Goal: Navigation & Orientation: Locate item on page

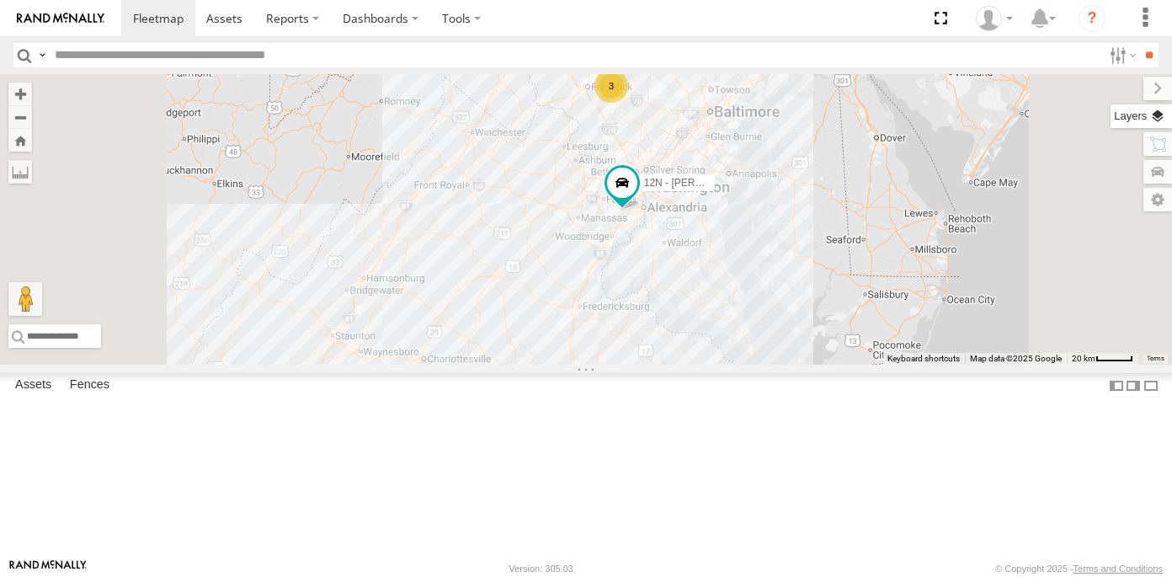
click at [1156, 115] on label at bounding box center [1141, 116] width 61 height 24
click at [0, 0] on span "Overlays" at bounding box center [0, 0] width 0 height 0
click at [0, 0] on span "Traffic" at bounding box center [0, 0] width 0 height 0
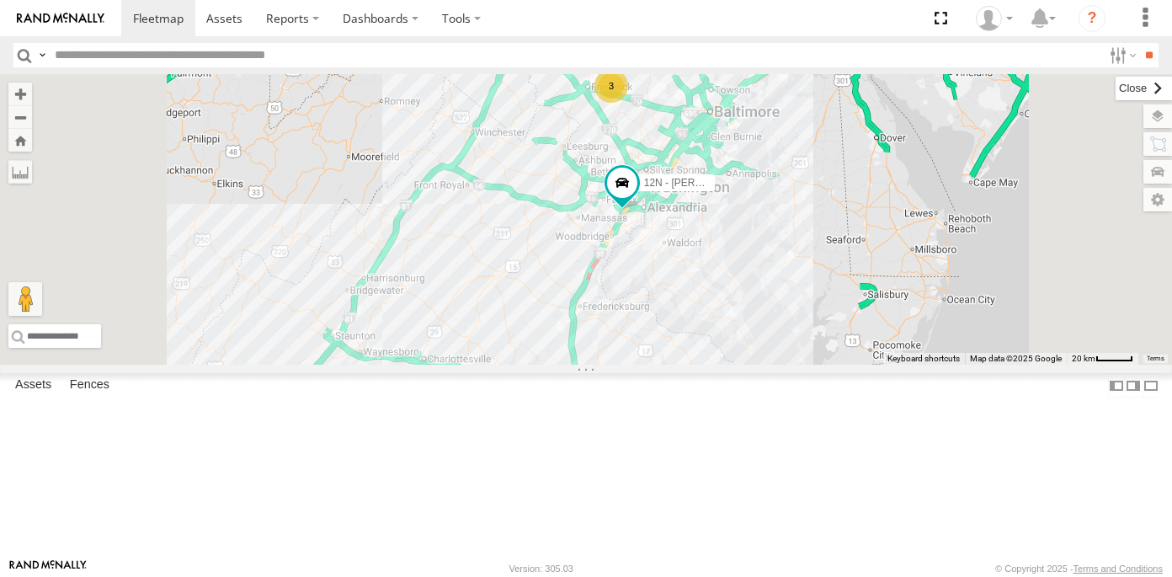
click at [1116, 88] on label at bounding box center [1144, 89] width 56 height 24
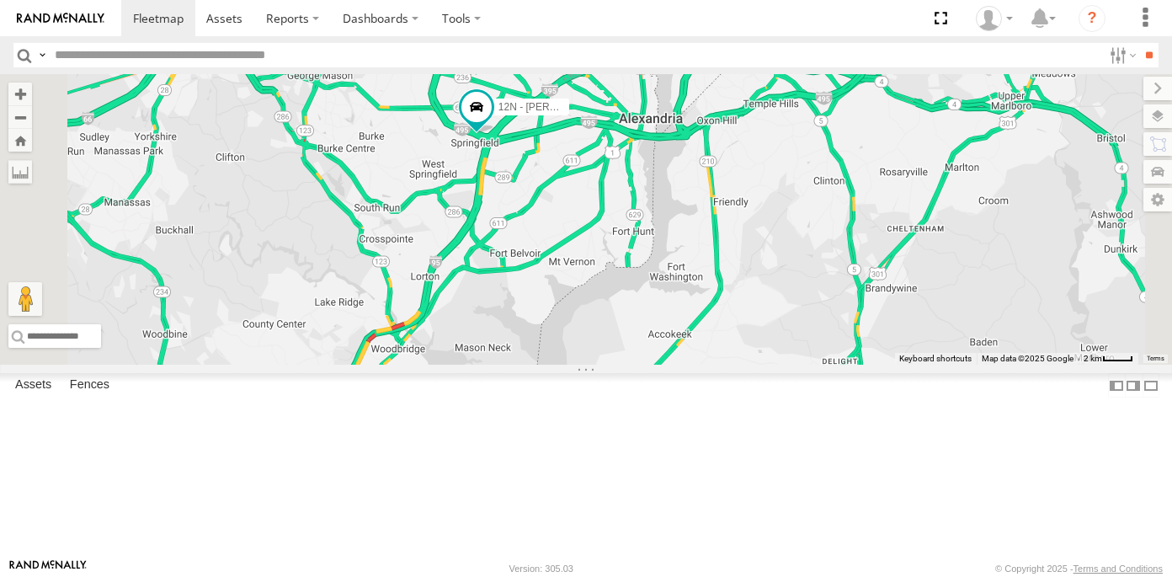
drag, startPoint x: 712, startPoint y: 211, endPoint x: 787, endPoint y: 393, distance: 197.1
click at [787, 365] on div "12N - KAREN WESTSTAR" at bounding box center [586, 219] width 1172 height 291
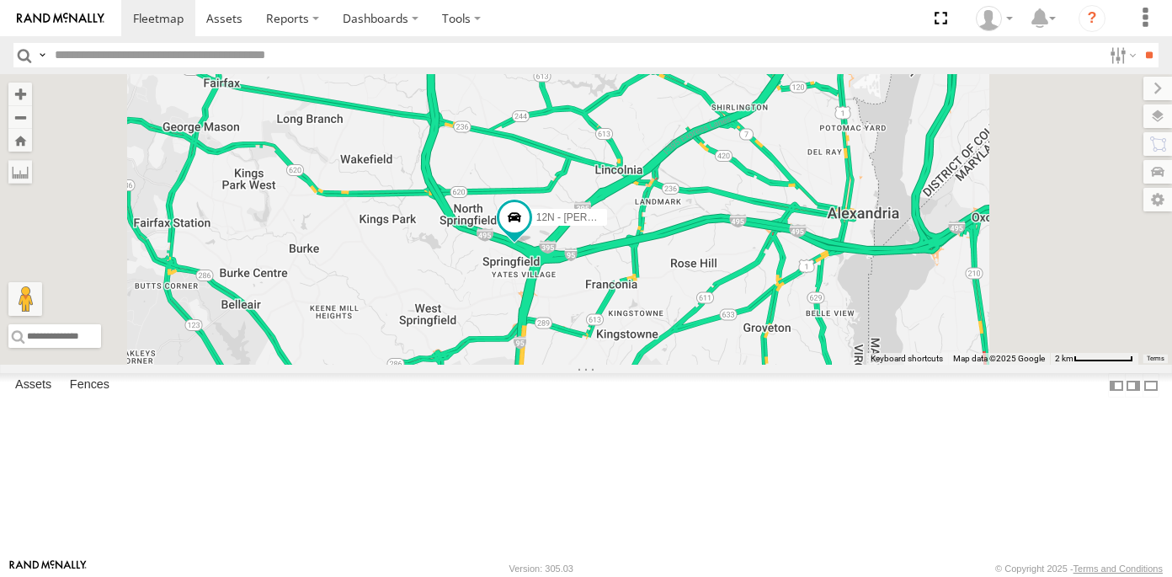
click at [750, 202] on div "12N - KAREN WESTSTAR" at bounding box center [586, 219] width 1172 height 291
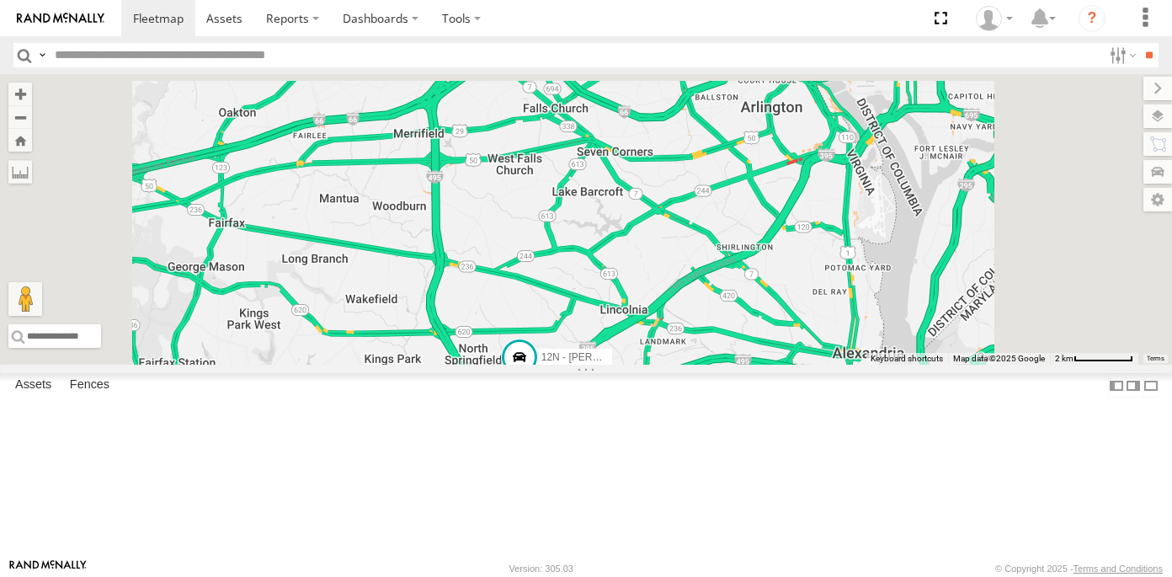
drag, startPoint x: 743, startPoint y: 203, endPoint x: 749, endPoint y: 369, distance: 166.0
click at [749, 365] on div "12N - KAREN WESTSTAR" at bounding box center [586, 219] width 1172 height 291
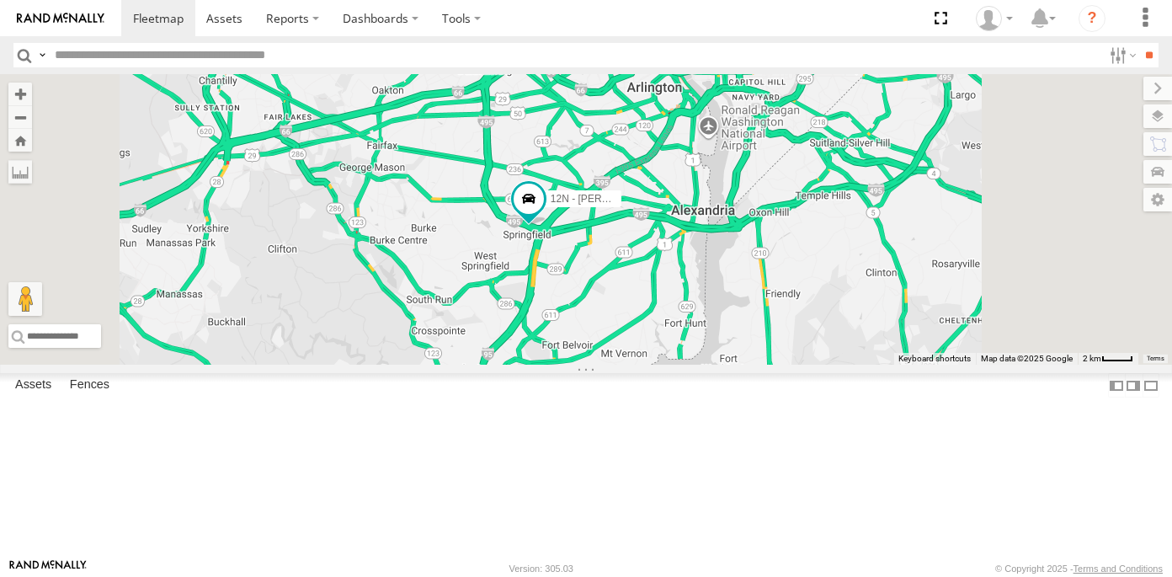
drag, startPoint x: 784, startPoint y: 514, endPoint x: 782, endPoint y: 344, distance: 170.1
click at [782, 344] on div "12N - KAREN WESTSTAR" at bounding box center [586, 219] width 1172 height 291
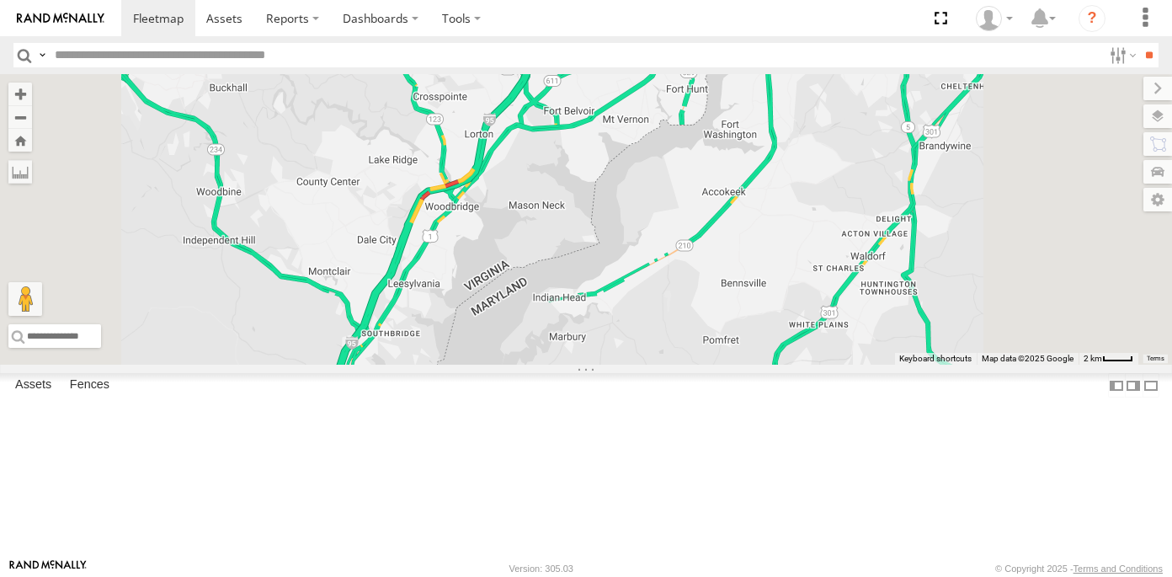
drag, startPoint x: 697, startPoint y: 502, endPoint x: 723, endPoint y: 227, distance: 275.7
click at [723, 233] on div "12N - KAREN WESTSTAR" at bounding box center [586, 219] width 1172 height 291
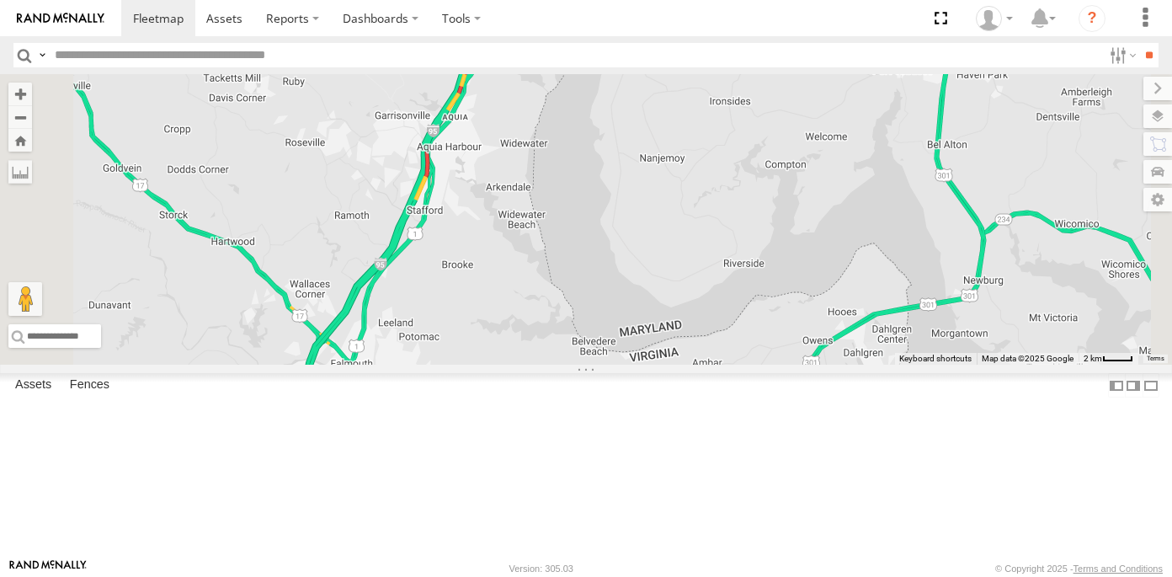
drag, startPoint x: 589, startPoint y: 499, endPoint x: 712, endPoint y: 353, distance: 190.6
click at [712, 353] on div "12N - KAREN WESTSTAR" at bounding box center [586, 219] width 1172 height 291
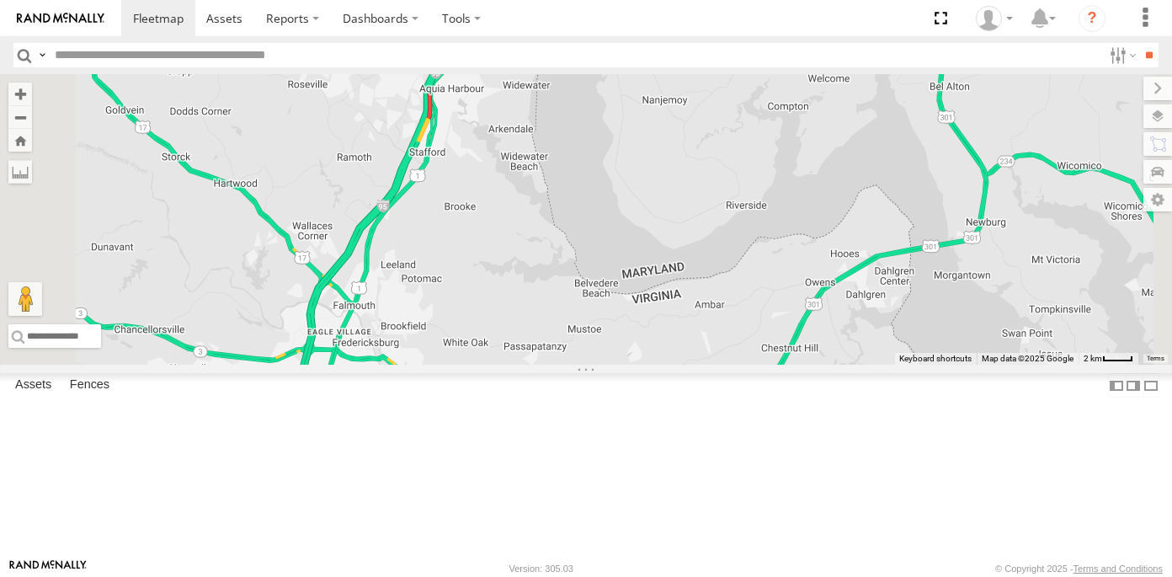
drag, startPoint x: 712, startPoint y: 336, endPoint x: 748, endPoint y: 175, distance: 164.9
click at [748, 175] on div "12N - KAREN WESTSTAR" at bounding box center [586, 219] width 1172 height 291
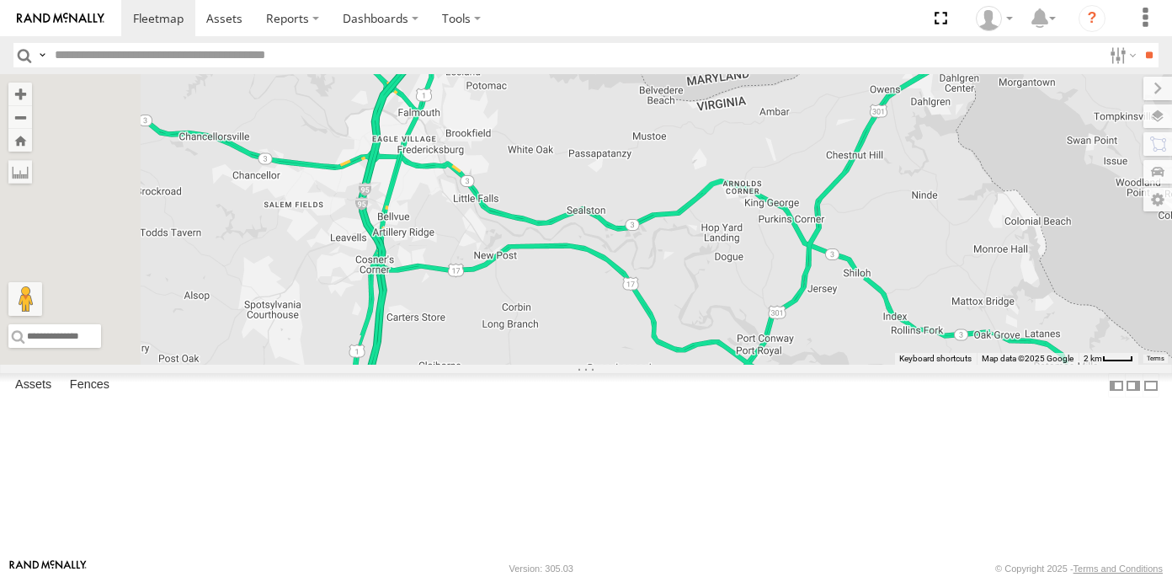
drag, startPoint x: 664, startPoint y: 536, endPoint x: 700, endPoint y: 264, distance: 274.3
click at [700, 264] on div "12N - KAREN WESTSTAR" at bounding box center [586, 219] width 1172 height 291
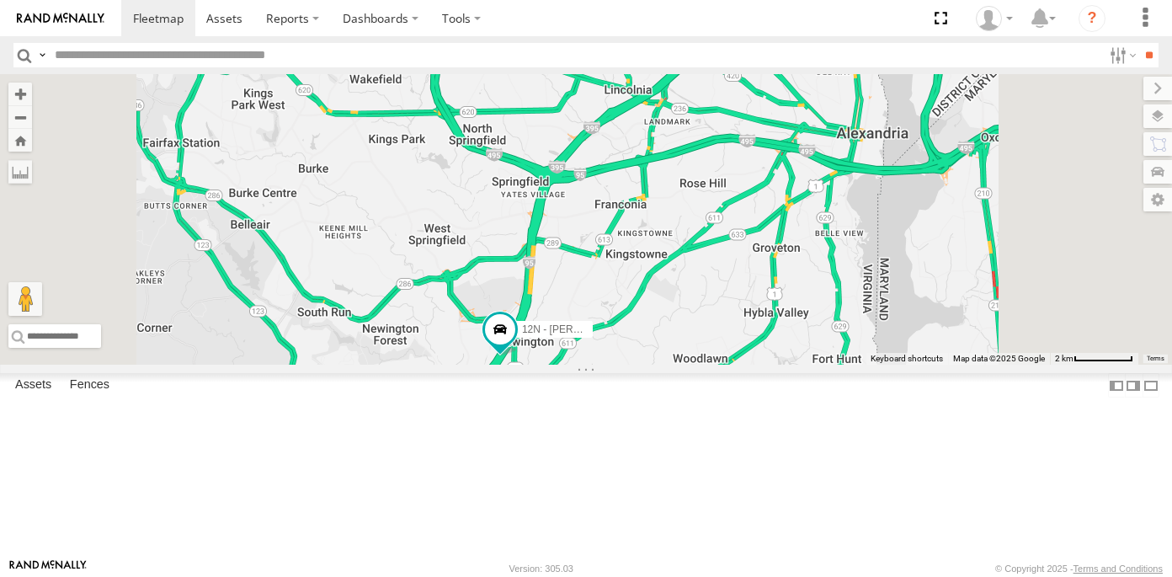
drag, startPoint x: 803, startPoint y: 506, endPoint x: 838, endPoint y: 364, distance: 146.6
click at [838, 365] on div "12N - KAREN WESTSTAR" at bounding box center [586, 219] width 1172 height 291
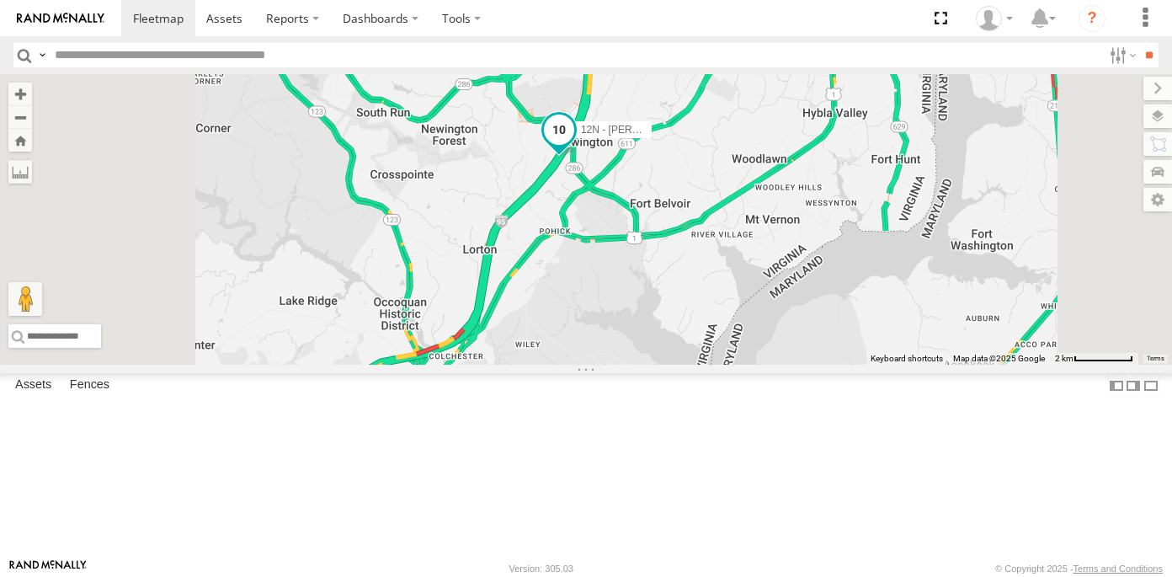
click at [574, 145] on span at bounding box center [559, 130] width 30 height 30
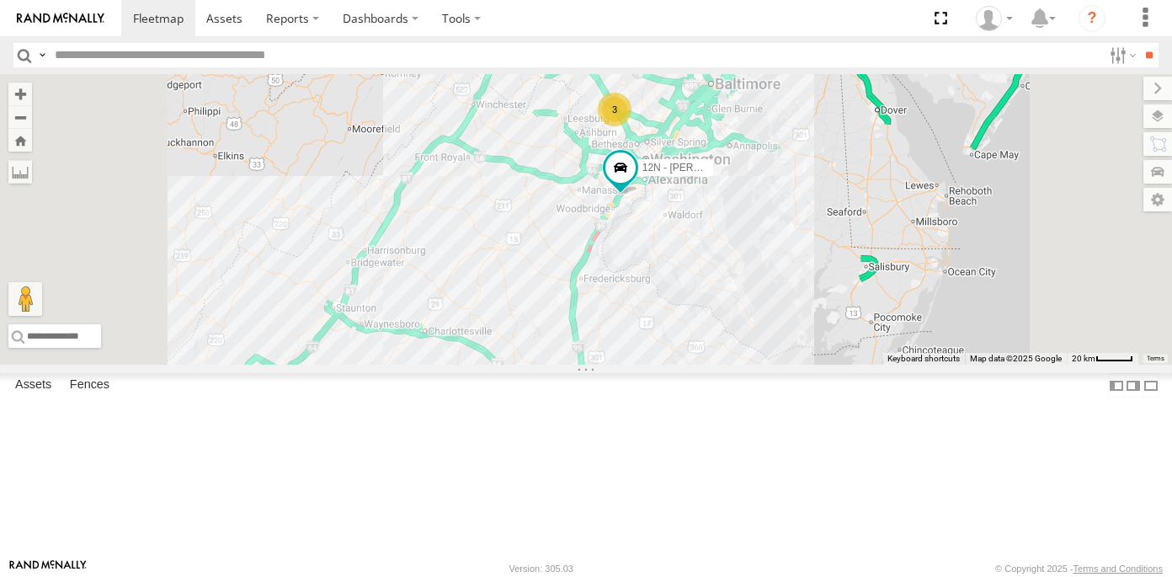
click at [0, 0] on link at bounding box center [0, 0] width 0 height 0
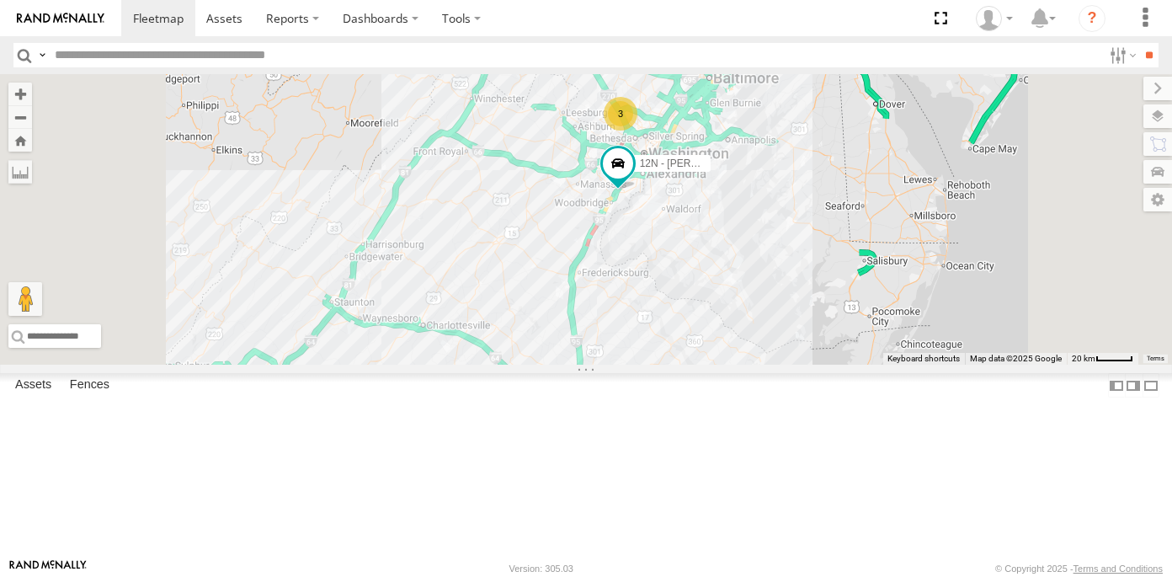
click at [0, 0] on link at bounding box center [0, 0] width 0 height 0
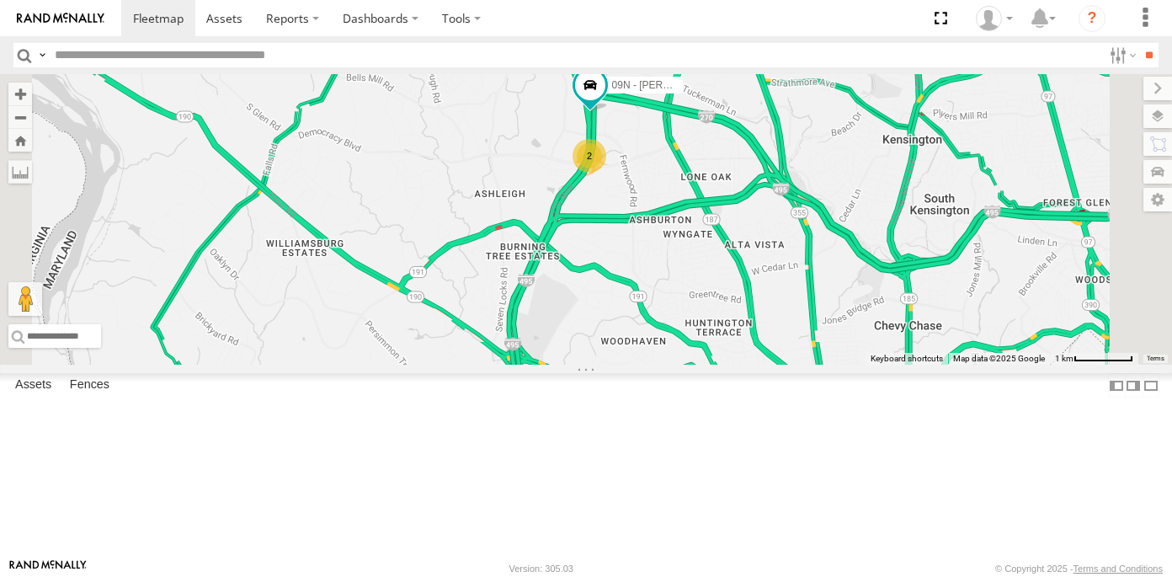
drag, startPoint x: 777, startPoint y: 424, endPoint x: 814, endPoint y: 280, distance: 148.7
click at [814, 280] on div "12N - KAREN WESTSTAR 09N - RICK 2" at bounding box center [586, 219] width 1172 height 291
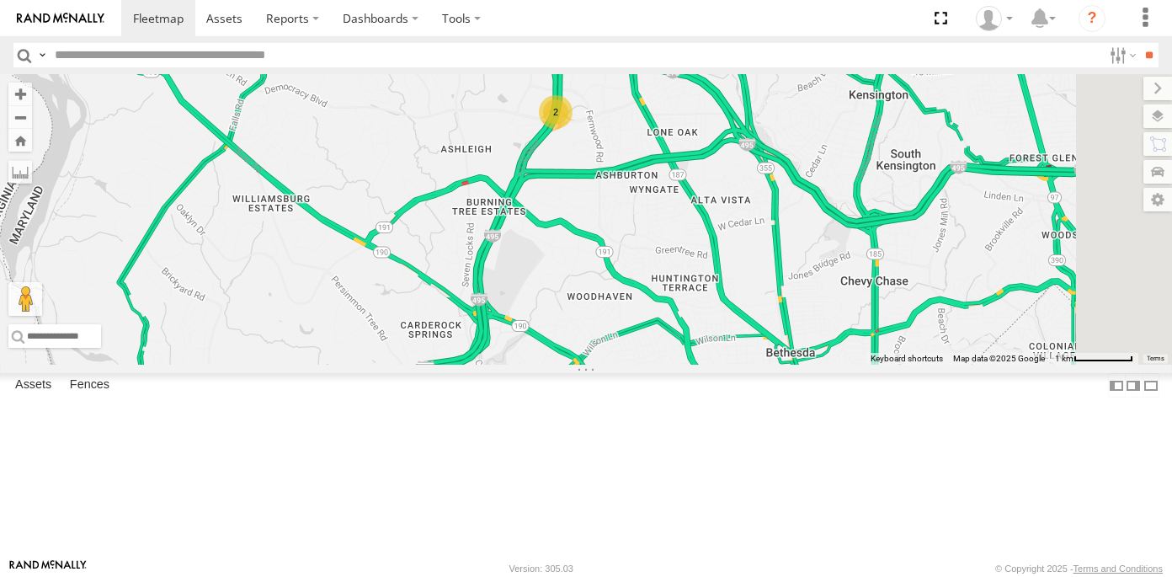
drag, startPoint x: 806, startPoint y: 89, endPoint x: 806, endPoint y: 158, distance: 69.1
click at [806, 158] on div "12N - KAREN WESTSTAR 09N - RICK 2" at bounding box center [586, 219] width 1172 height 291
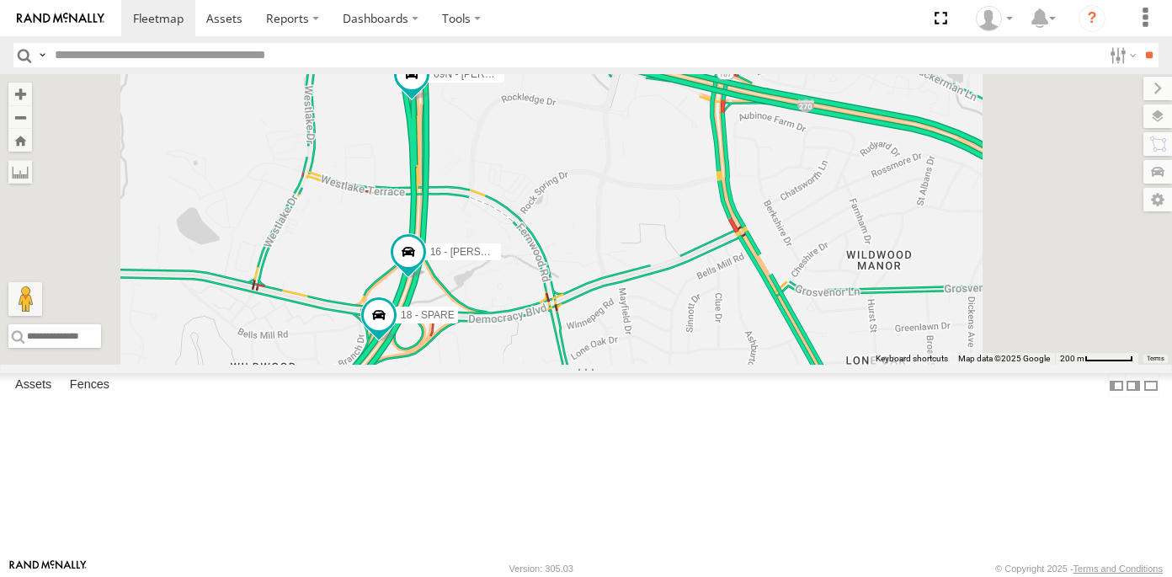
drag, startPoint x: 673, startPoint y: 97, endPoint x: 688, endPoint y: 281, distance: 185.0
click at [688, 281] on div "12N - KAREN WESTSTAR 09N - RICK 16 - DEAN 18 - SPARE" at bounding box center [586, 219] width 1172 height 291
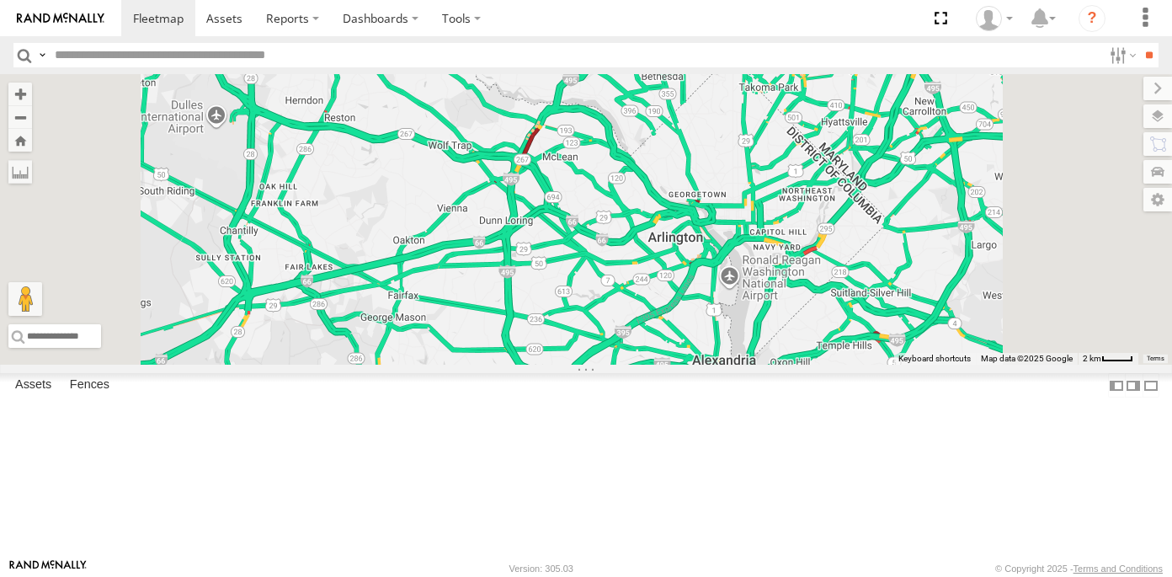
drag, startPoint x: 825, startPoint y: 431, endPoint x: 825, endPoint y: 188, distance: 243.4
click at [825, 188] on div "12N - KAREN WESTSTAR 3" at bounding box center [586, 219] width 1172 height 291
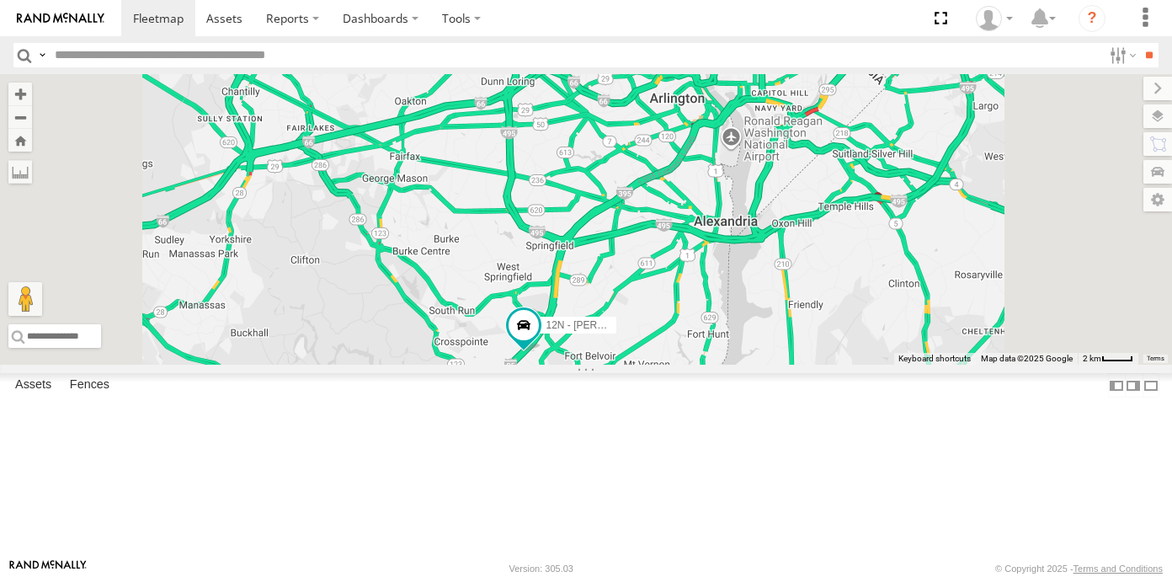
drag, startPoint x: 785, startPoint y: 480, endPoint x: 794, endPoint y: 392, distance: 88.1
click at [794, 365] on div "12N - KAREN WESTSTAR 3" at bounding box center [586, 219] width 1172 height 291
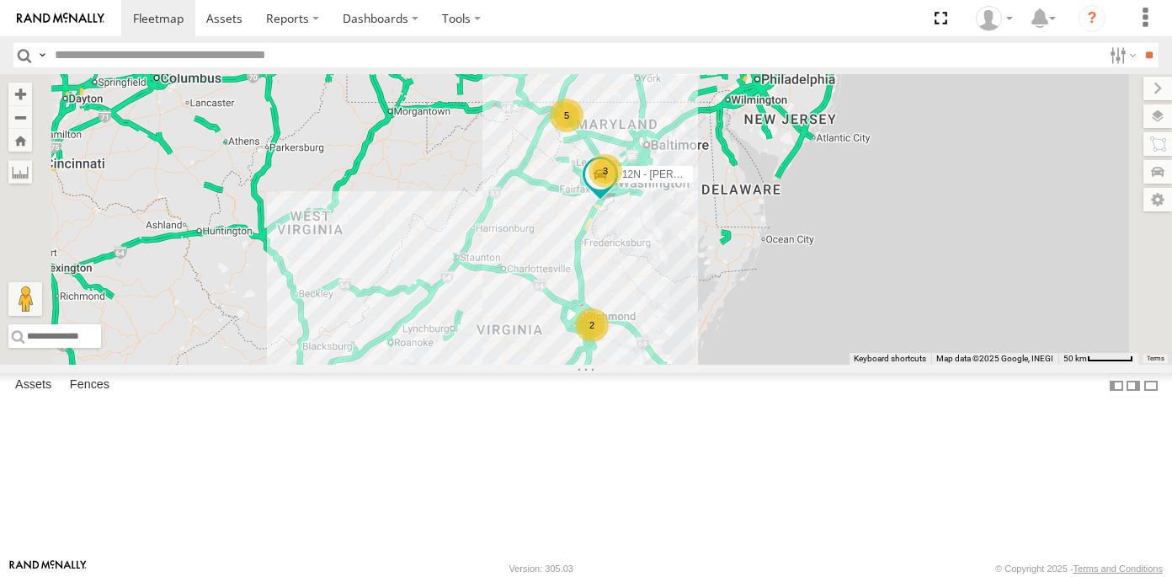
click at [0, 0] on link at bounding box center [0, 0] width 0 height 0
